Goal: Information Seeking & Learning: Learn about a topic

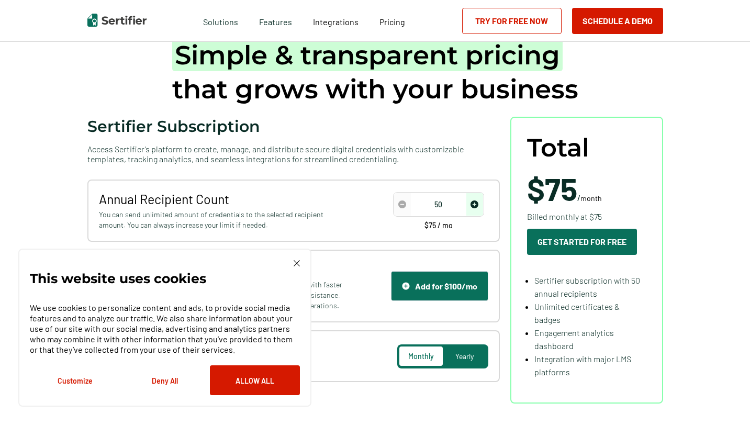
scroll to position [65, 0]
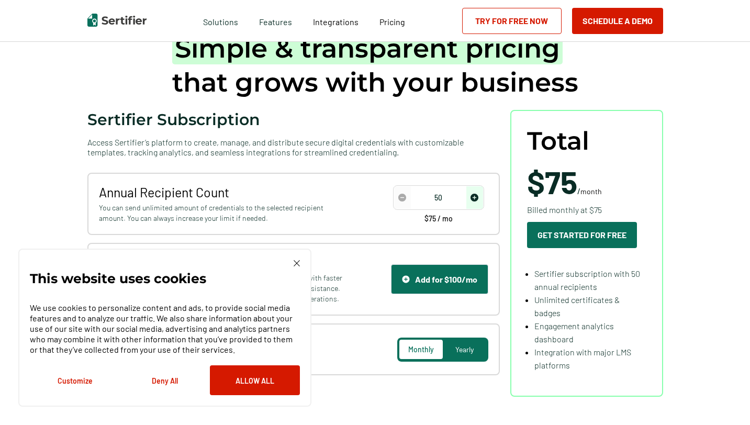
click at [296, 264] on img at bounding box center [297, 263] width 6 height 6
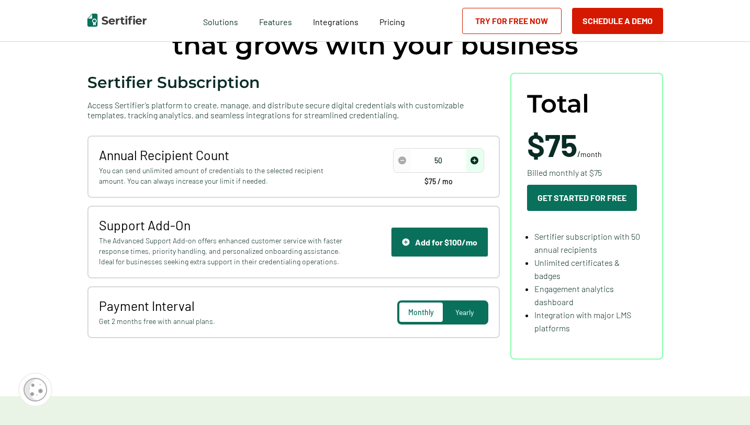
scroll to position [109, 0]
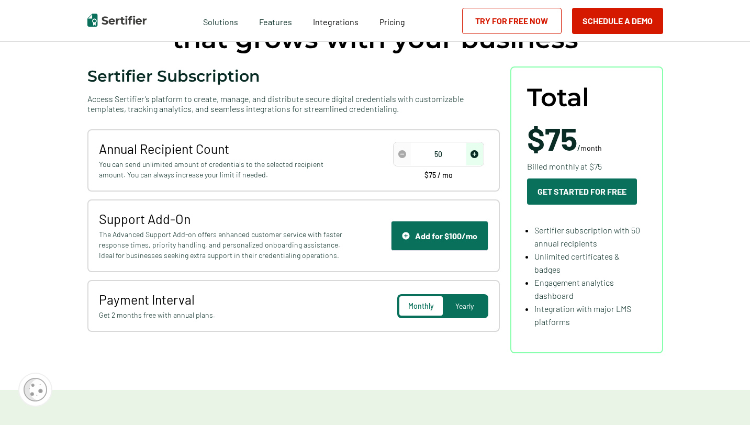
click at [445, 161] on input "50" at bounding box center [438, 155] width 89 height 16
click at [440, 152] on input "50" at bounding box center [438, 155] width 89 height 16
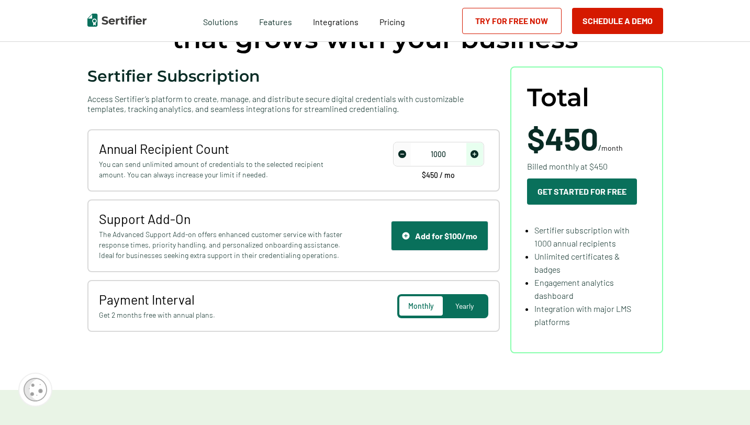
type input "1000"
click at [345, 212] on span "Support Add-On" at bounding box center [222, 219] width 247 height 16
click at [442, 152] on input "1000" at bounding box center [438, 155] width 89 height 16
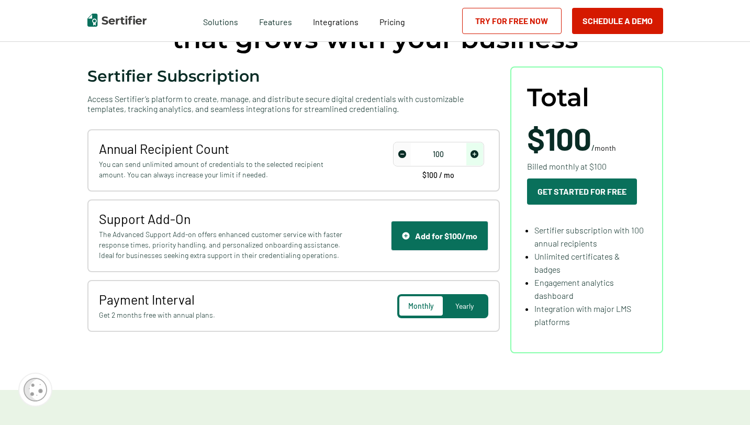
type input "1000"
click at [340, 157] on div "Annual Recipient Count You can send unlimited amount of credentials to the sele…" at bounding box center [222, 160] width 247 height 39
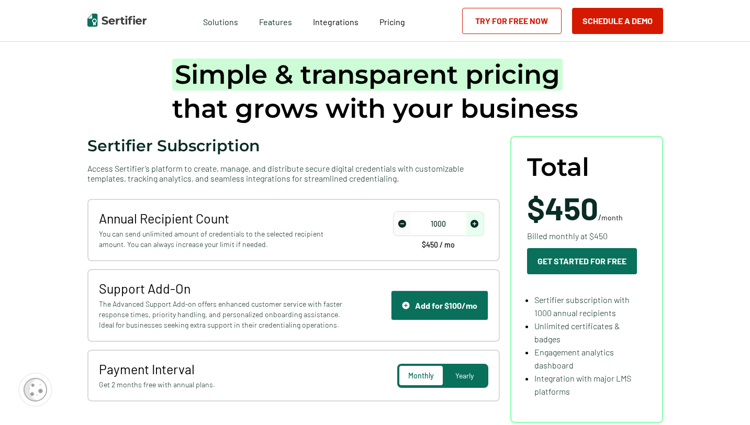
scroll to position [40, 0]
click at [254, 314] on span "The Advanced Support Add-on offers enhanced customer service with faster respon…" at bounding box center [222, 313] width 247 height 31
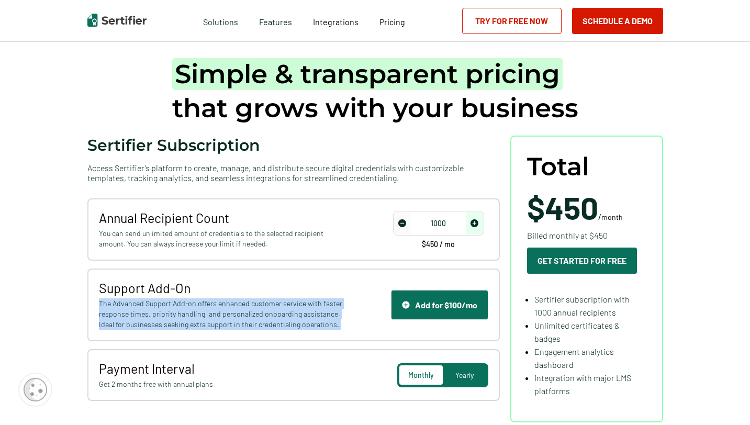
click at [254, 314] on span "The Advanced Support Add-on offers enhanced customer service with faster respon…" at bounding box center [222, 313] width 247 height 31
copy div "The Advanced Support Add-on offers enhanced customer service with faster respon…"
